Goal: Task Accomplishment & Management: Use online tool/utility

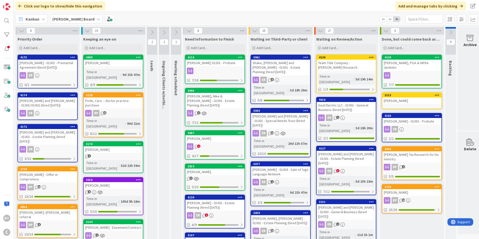
click at [53, 64] on div "[PERSON_NAME] - 01001 - Premarital Agreement (hired [DATE])" at bounding box center [47, 65] width 59 height 11
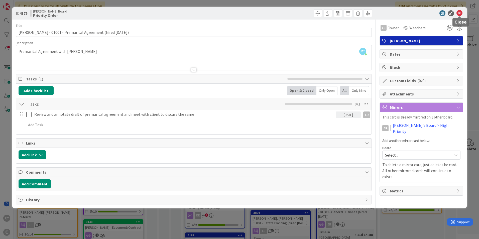
click at [460, 12] on icon at bounding box center [459, 13] width 6 height 6
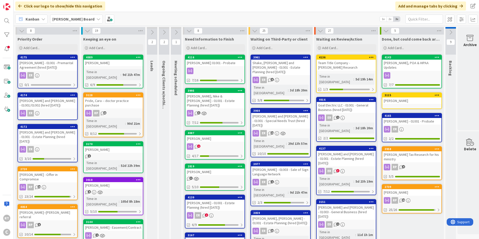
click at [54, 106] on div "[PERSON_NAME] and [PERSON_NAME] - 01001/01002 (hired [DATE])" at bounding box center [47, 102] width 59 height 11
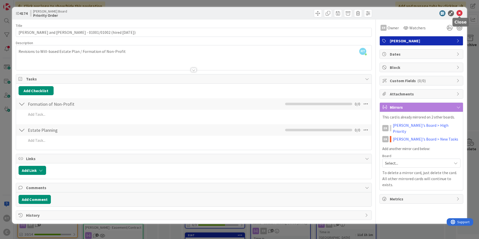
click at [460, 15] on icon at bounding box center [459, 13] width 6 height 6
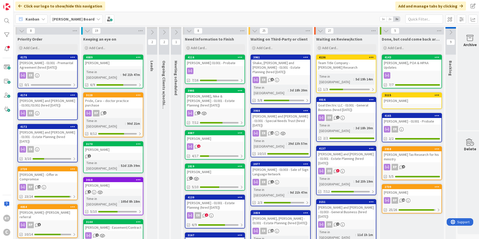
click at [56, 135] on div "[PERSON_NAME] and [PERSON_NAME] - 01001 - Estate Planning (hired [DATE])" at bounding box center [47, 137] width 59 height 16
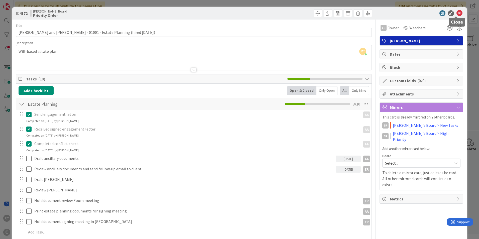
click at [456, 13] on icon at bounding box center [459, 13] width 6 height 6
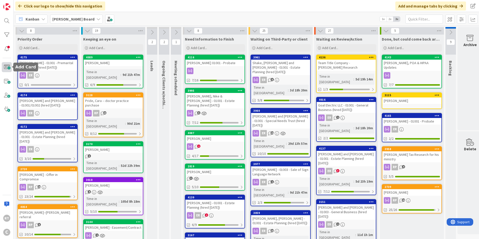
click at [7, 68] on span at bounding box center [7, 67] width 10 height 10
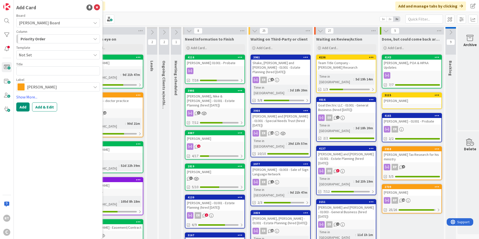
click at [49, 72] on textarea at bounding box center [58, 70] width 84 height 9
click at [50, 84] on span "[PERSON_NAME]" at bounding box center [58, 86] width 62 height 7
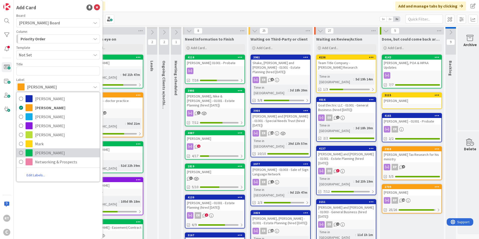
click at [41, 150] on span "[PERSON_NAME]" at bounding box center [66, 153] width 62 height 8
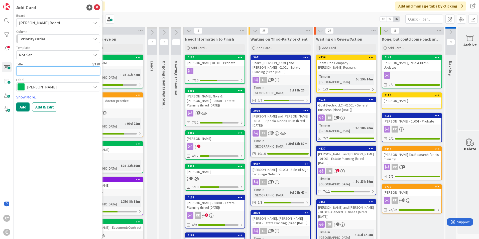
click at [22, 70] on textarea at bounding box center [58, 70] width 84 height 9
type textarea "x"
type textarea "F"
type textarea "x"
type textarea "For"
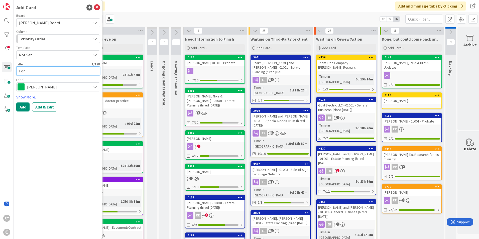
type textarea "x"
type textarea "Form"
type textarea "x"
type textarea "Form"
type textarea "x"
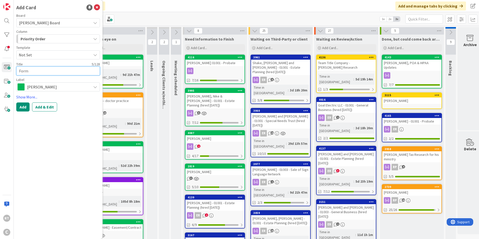
type textarea "Form o"
type textarea "x"
type textarea "Form of"
type textarea "x"
type textarea "Form of"
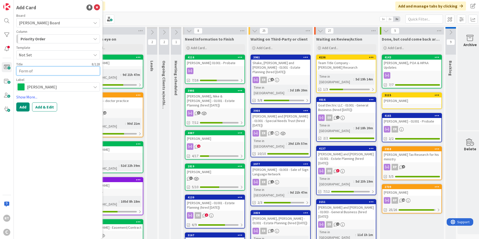
type textarea "x"
type textarea "Form of"
type textarea "x"
type textarea "Form o"
type textarea "x"
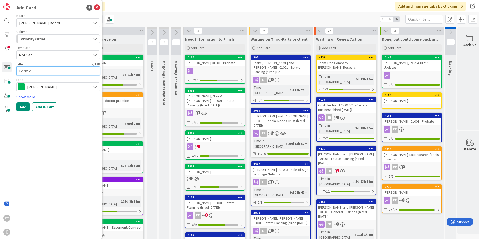
type textarea "Form"
type textarea "x"
type textarea "Form"
type textarea "x"
type textarea "For"
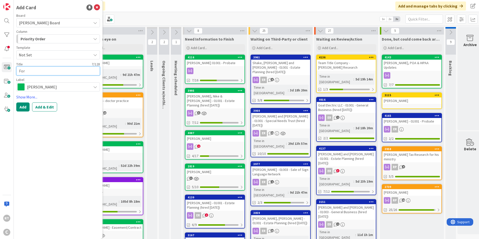
type textarea "x"
type textarea "Fo"
type textarea "x"
type textarea "F"
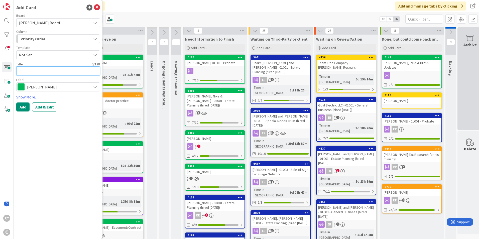
type textarea "x"
type textarea "M"
type textarea "x"
type textarea "Ma"
type textarea "x"
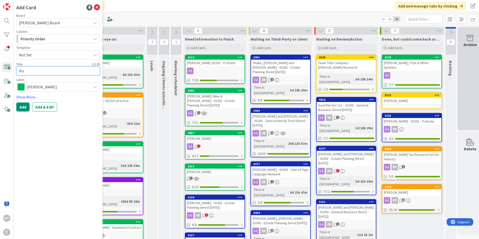
type textarea "Mar"
type textarea "x"
type textarea "Mart"
type textarea "x"
type textarea "[PERSON_NAME]"
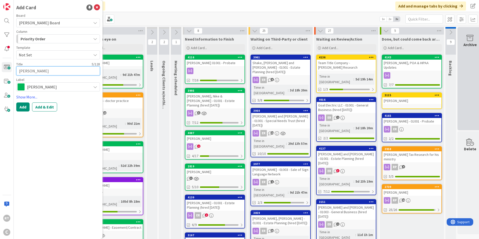
type textarea "x"
type textarea "[PERSON_NAME]"
type textarea "x"
type textarea "[PERSON_NAME],"
type textarea "x"
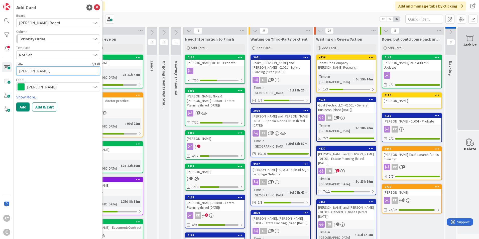
type textarea "[PERSON_NAME],"
type textarea "x"
type textarea "[PERSON_NAME]"
type textarea "x"
type textarea "[PERSON_NAME]"
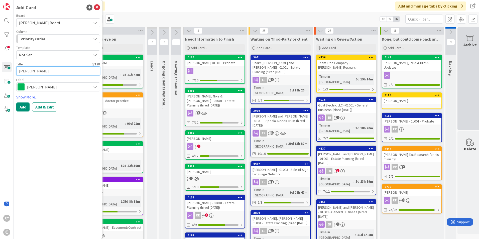
type textarea "x"
type textarea "[PERSON_NAME]"
type textarea "x"
type textarea "[PERSON_NAME]"
type textarea "x"
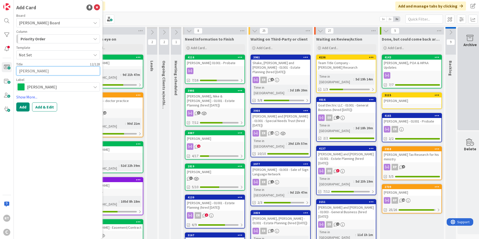
type textarea "[PERSON_NAME]"
type textarea "x"
type textarea "[PERSON_NAME] -"
type textarea "x"
type textarea "[PERSON_NAME]"
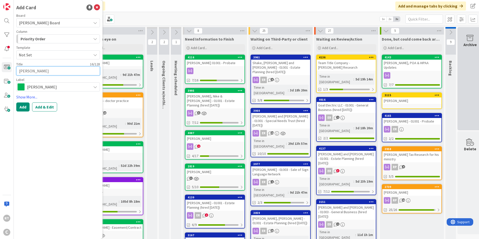
type textarea "x"
type textarea "[PERSON_NAME]"
type textarea "x"
type textarea "[PERSON_NAME] - For"
type textarea "x"
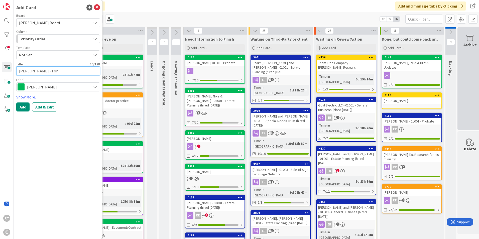
type textarea "[PERSON_NAME] - Form"
type textarea "x"
type textarea "[PERSON_NAME] - Form"
type textarea "x"
type textarea "[PERSON_NAME] - Form o"
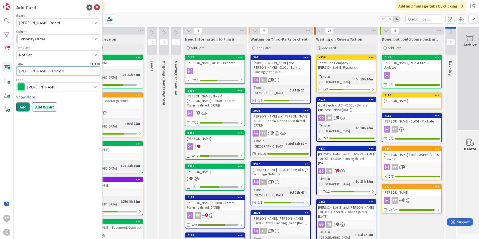
type textarea "x"
type textarea "[PERSON_NAME] - Form of"
type textarea "x"
type textarea "[PERSON_NAME] - Form of"
type textarea "x"
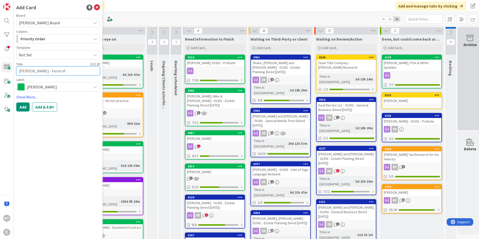
type textarea "[PERSON_NAME] - Form of I"
type textarea "x"
type textarea "[PERSON_NAME] - Form of IC"
type textarea "x"
type textarea "[PERSON_NAME] - Form of IC"
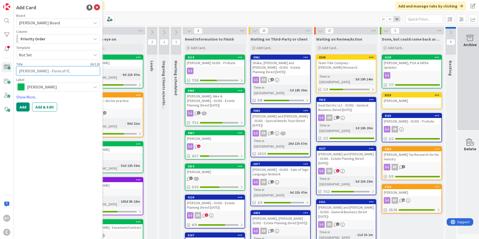
type textarea "x"
type textarea "[PERSON_NAME] - Form of IC A"
type textarea "x"
type textarea "[PERSON_NAME] - Form of IC Ag"
type textarea "x"
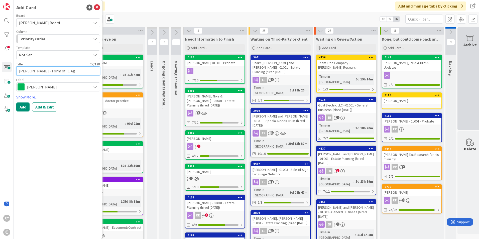
type textarea "[PERSON_NAME] - Form of IC Agr"
type textarea "x"
type textarea "[PERSON_NAME] - Form of IC Agre"
type textarea "x"
type textarea "[PERSON_NAME] - Form of IC Agree"
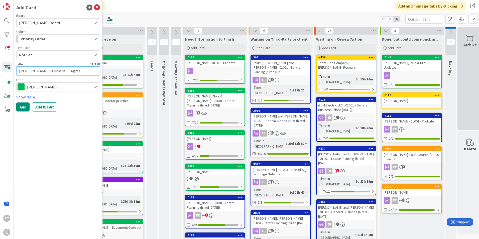
type textarea "x"
type textarea "[PERSON_NAME] - Form of IC Agreem"
type textarea "x"
type textarea "[PERSON_NAME] - Form of IC Agreeme"
type textarea "x"
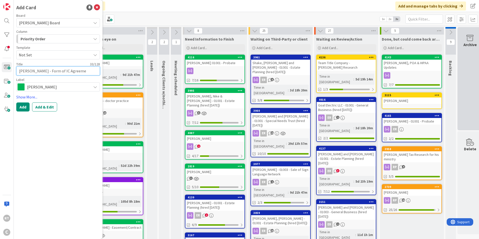
type textarea "[PERSON_NAME] - Form of IC Agreemen"
type textarea "x"
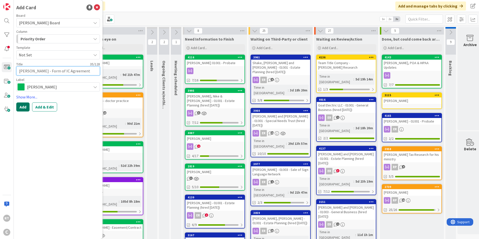
type textarea "[PERSON_NAME] - Form of IC Agreement"
click at [25, 106] on button "Add" at bounding box center [22, 106] width 13 height 9
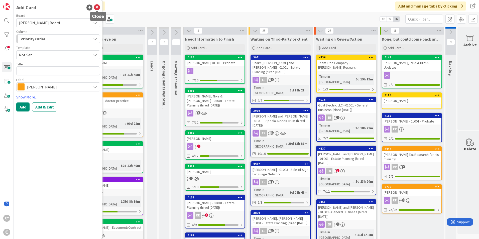
click at [96, 10] on icon at bounding box center [97, 8] width 6 height 6
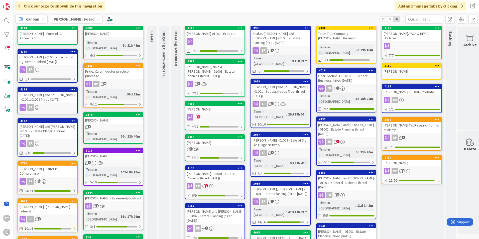
scroll to position [75, 0]
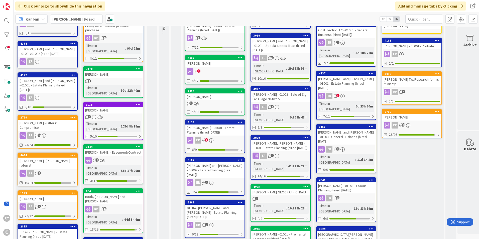
click at [50, 158] on div "[PERSON_NAME]--[PERSON_NAME] referral" at bounding box center [47, 163] width 59 height 11
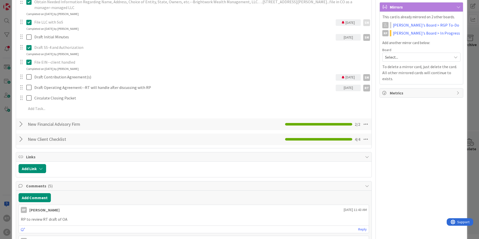
scroll to position [75, 0]
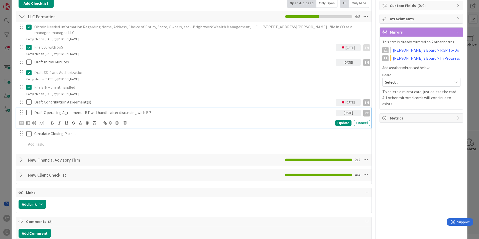
click at [27, 111] on icon at bounding box center [28, 112] width 5 height 6
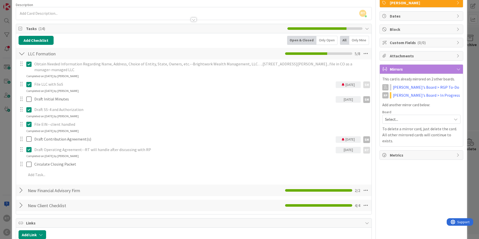
scroll to position [0, 0]
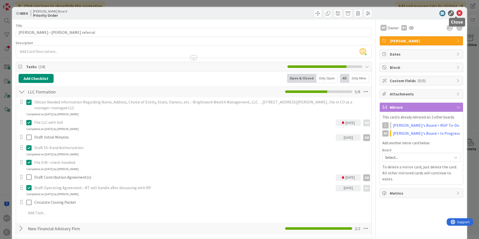
click at [456, 14] on icon at bounding box center [459, 13] width 6 height 6
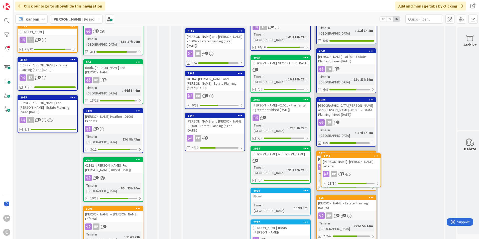
scroll to position [213, 0]
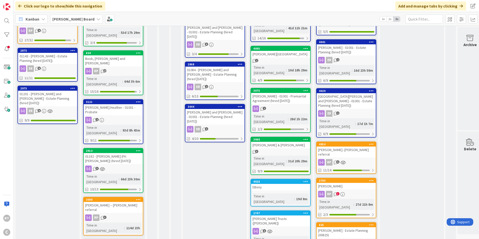
click at [270, 142] on div "[PERSON_NAME] & [PERSON_NAME]" at bounding box center [280, 145] width 59 height 7
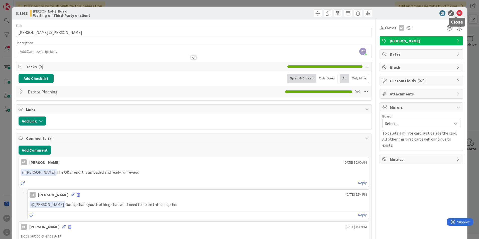
click at [458, 15] on icon at bounding box center [459, 13] width 6 height 6
